Goal: Check status: Check status

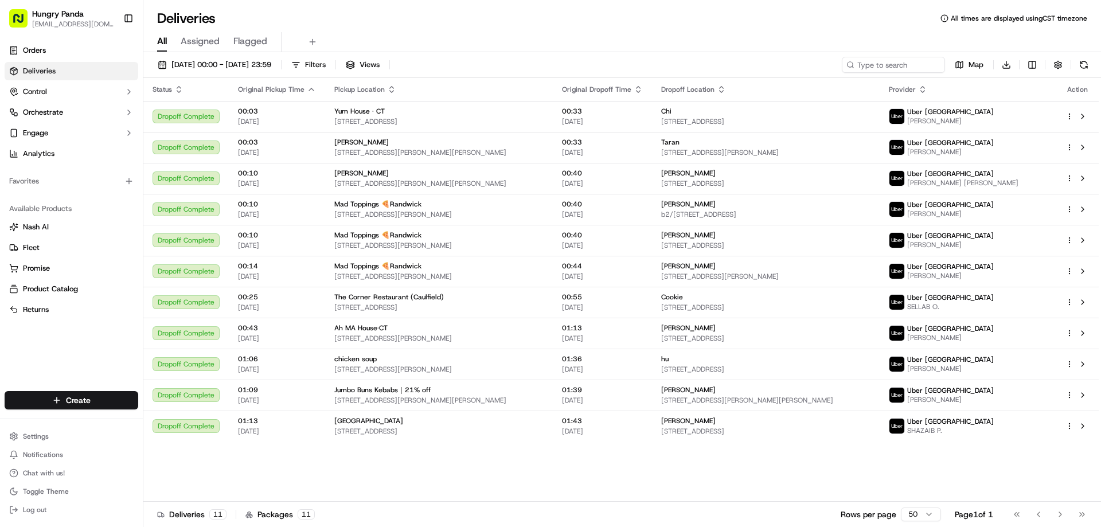
click at [870, 64] on input at bounding box center [893, 65] width 103 height 16
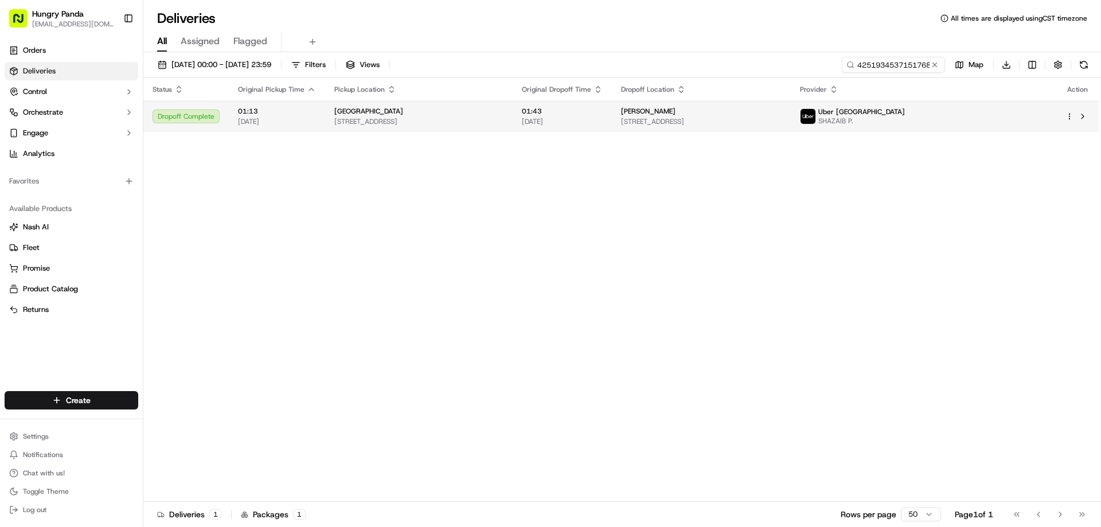
type input "425193453715176837465"
click at [782, 120] on span "[STREET_ADDRESS]" at bounding box center [701, 121] width 161 height 9
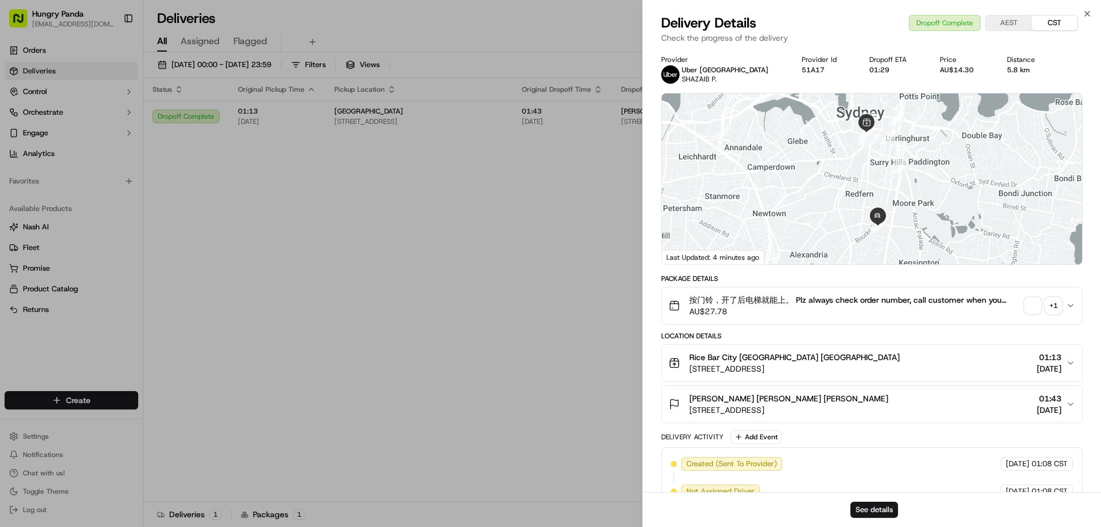
click at [1033, 297] on div "按门铃，开了后电梯就能上。 Plz always check order number, call customer when you arrive, any…" at bounding box center [867, 305] width 397 height 23
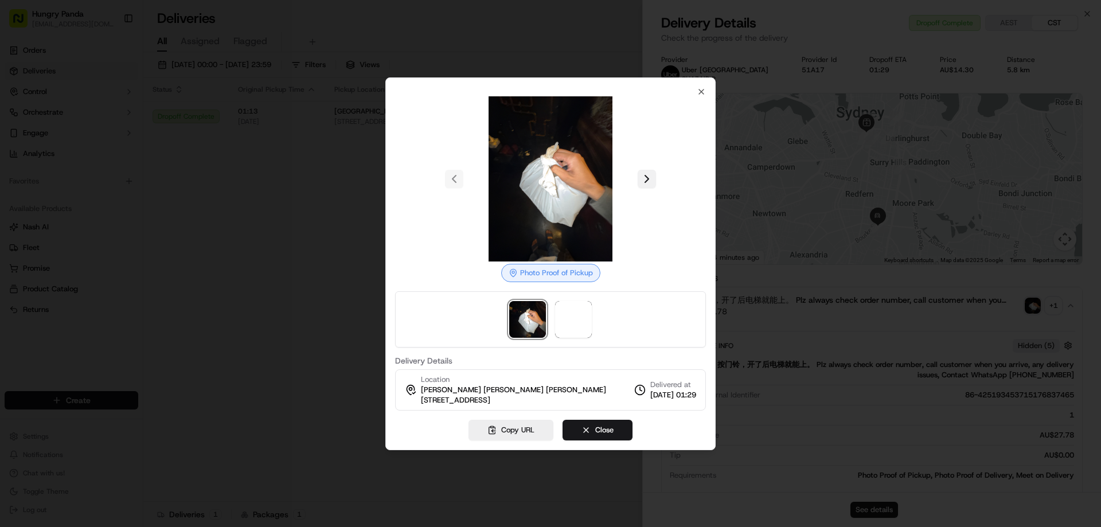
click at [640, 181] on button at bounding box center [647, 179] width 18 height 18
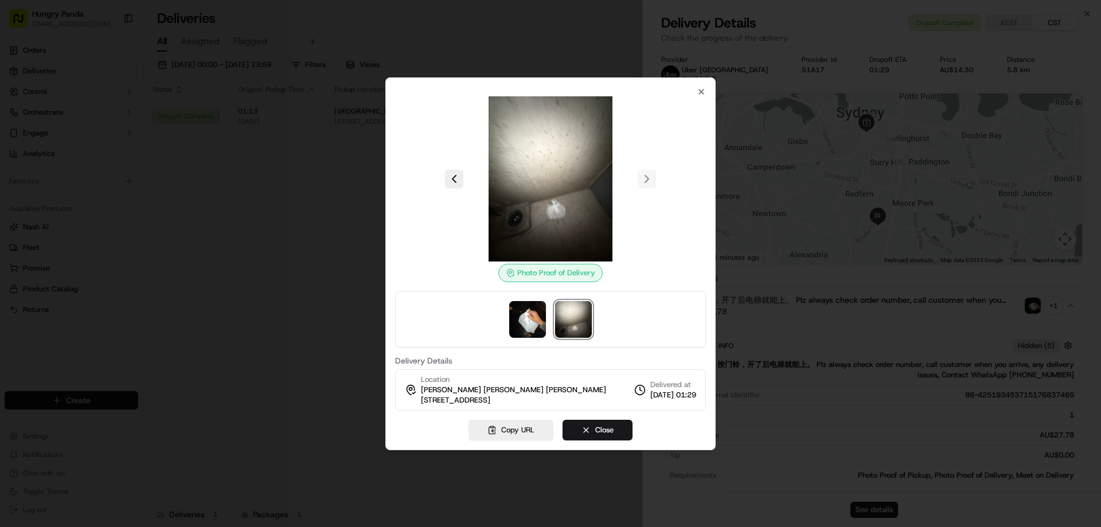
click at [342, 525] on div at bounding box center [550, 263] width 1101 height 527
